Goal: Navigation & Orientation: Find specific page/section

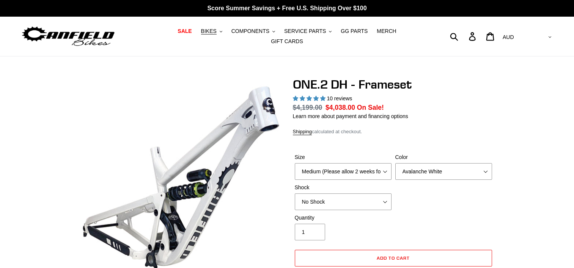
select select "highest-rating"
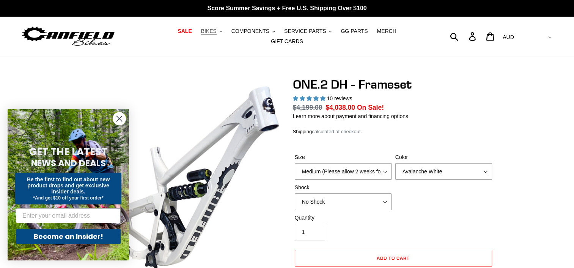
click at [201, 33] on span "BIKES" at bounding box center [209, 31] width 16 height 6
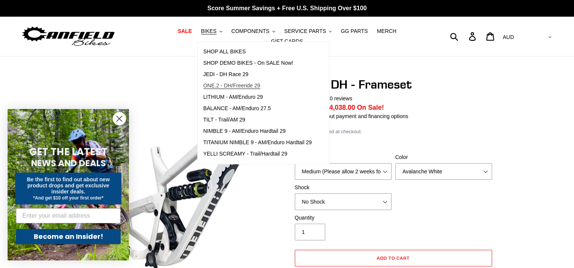
click at [203, 88] on span "ONE.2 - DH/Freeride 29" at bounding box center [231, 86] width 57 height 6
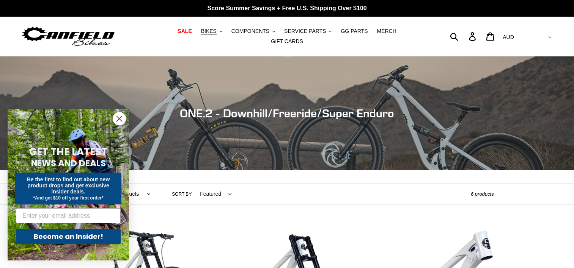
click at [121, 116] on circle "Close dialog" at bounding box center [119, 119] width 13 height 13
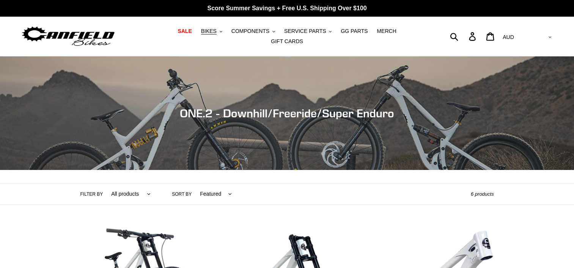
click at [539, 36] on select "AED AFN ALL AMD ANG AUD AWG AZN BAM BBD BDT BGN BIF BND BOB BSD BWP BZD CAD CDF…" at bounding box center [525, 37] width 53 height 14
select select "CAD"
click at [530, 30] on select "AED AFN ALL AMD ANG AUD AWG AZN BAM BBD BDT BGN BIF BND BOB BSD BWP BZD CAD CDF…" at bounding box center [525, 37] width 53 height 14
click at [540, 34] on select "AED AFN ALL AMD ANG AUD AWG AZN BAM BBD BDT BGN BIF BND BOB BSD BWP BZD CAD CDF…" at bounding box center [525, 37] width 53 height 14
select select "AUD"
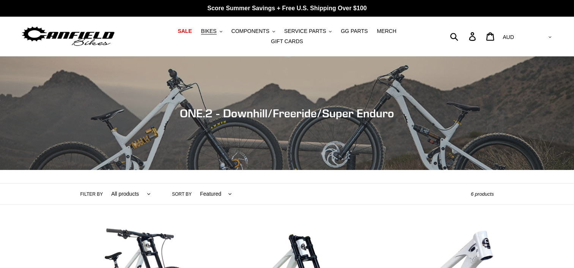
click at [530, 30] on select "AED AFN ALL AMD ANG AUD AWG AZN BAM BBD BDT BGN BIF BND BOB BSD BWP BZD CAD CDF…" at bounding box center [525, 37] width 53 height 14
